Goal: Task Accomplishment & Management: Manage account settings

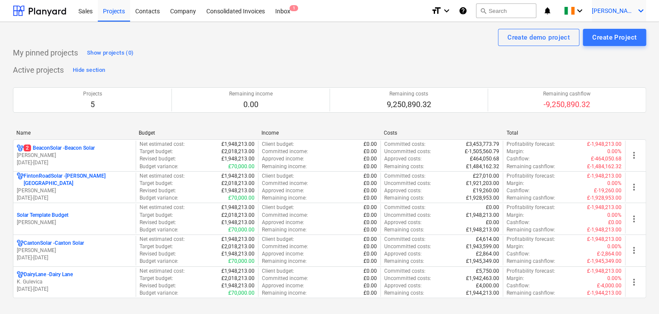
click at [610, 10] on span "[PERSON_NAME]" at bounding box center [613, 10] width 43 height 7
click at [611, 11] on div at bounding box center [329, 157] width 659 height 314
click at [585, 13] on icon "keyboard_arrow_down" at bounding box center [579, 11] width 10 height 10
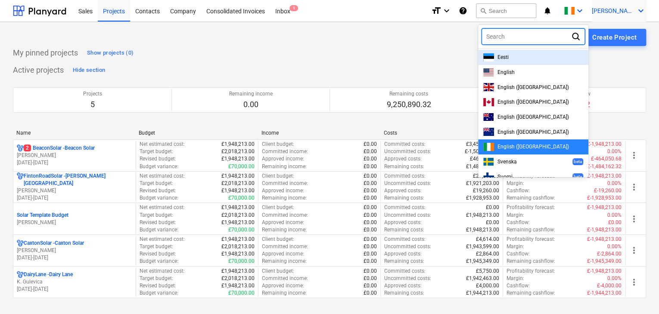
click at [619, 12] on span "[PERSON_NAME]" at bounding box center [613, 10] width 43 height 7
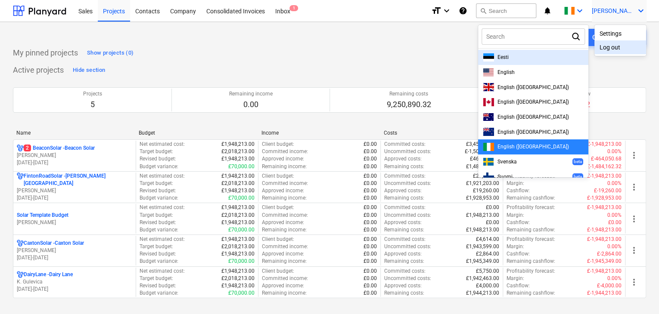
click at [608, 48] on div "Log out" at bounding box center [620, 47] width 52 height 14
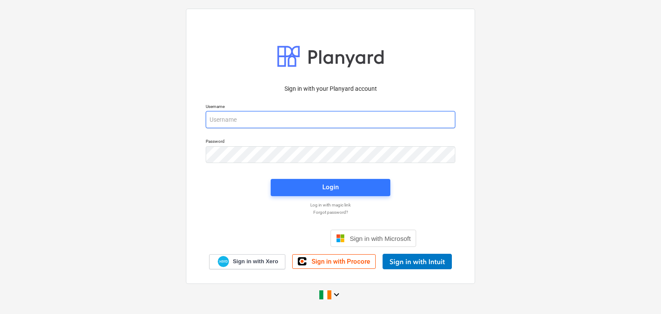
click at [293, 127] on input "email" at bounding box center [331, 119] width 250 height 17
type input "[EMAIL_ADDRESS][DOMAIN_NAME]"
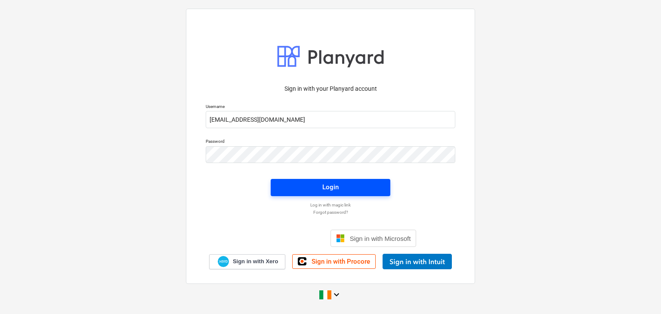
click at [324, 193] on div "Login" at bounding box center [330, 187] width 16 height 11
